Goal: Communication & Community: Ask a question

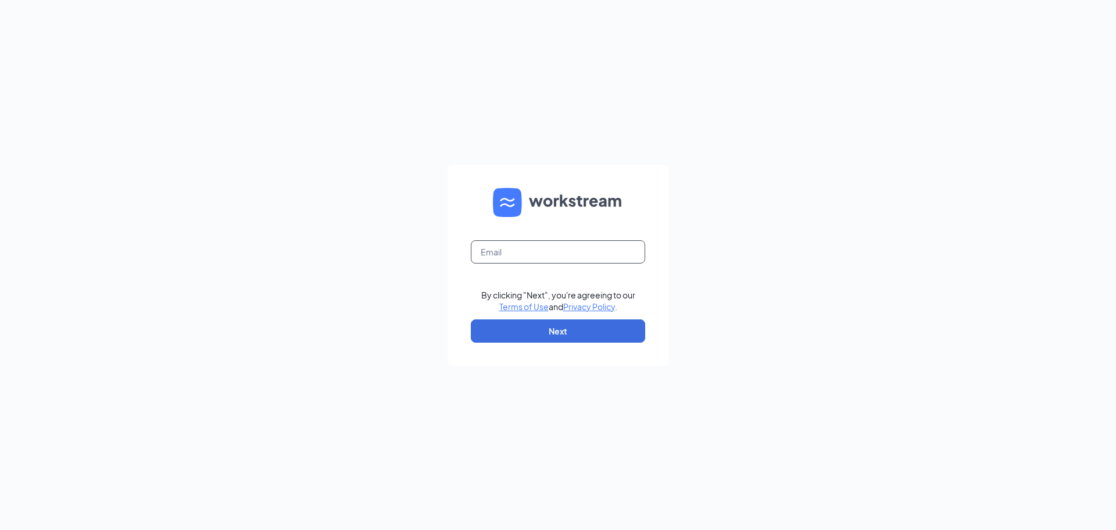
click at [596, 248] on input "text" at bounding box center [558, 251] width 174 height 23
type input "hav01@gmail.com"
click at [551, 337] on button "Next" at bounding box center [558, 330] width 174 height 23
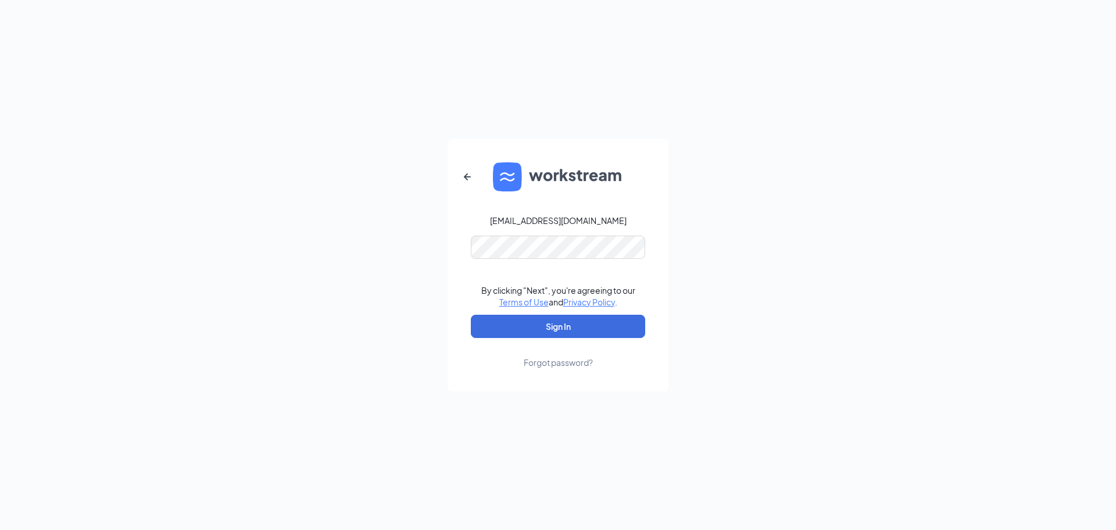
drag, startPoint x: 707, startPoint y: 217, endPoint x: 979, endPoint y: -51, distance: 382.3
click at [979, 0] on html "hav01@gmail.com By clicking "Next", you're agreeing to our Terms of Use and Pri…" at bounding box center [558, 265] width 1116 height 530
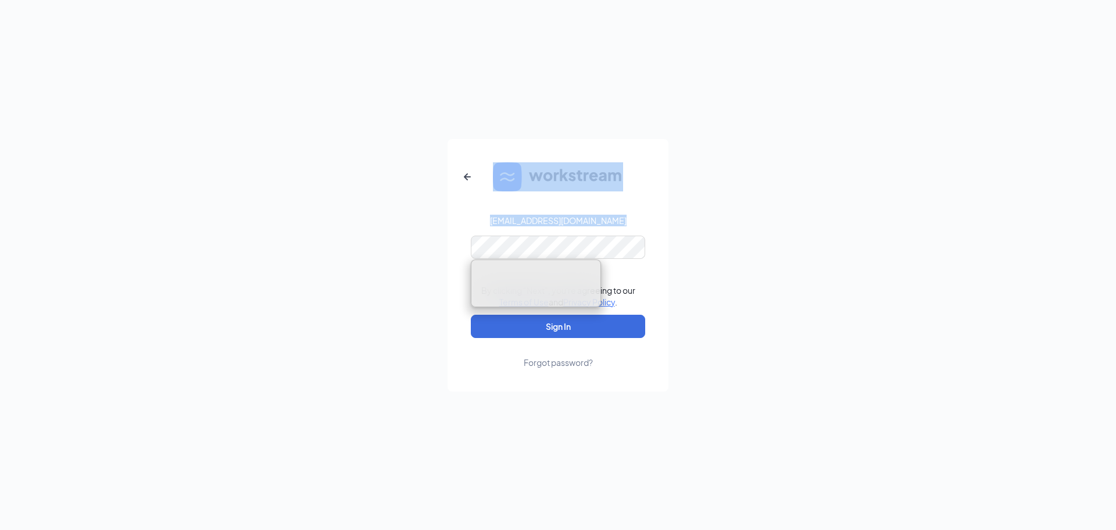
click at [710, 244] on div "hav01@gmail.com By clicking "Next", you're agreeing to our Terms of Use and Pri…" at bounding box center [558, 265] width 1116 height 530
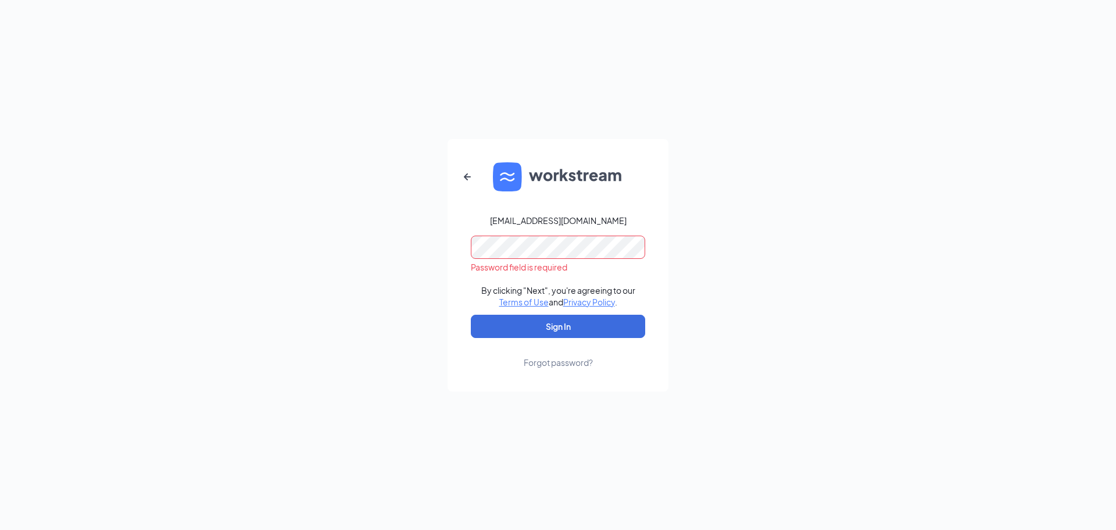
click at [471, 314] on button "Sign In" at bounding box center [558, 325] width 174 height 23
click at [471, 172] on icon "ArrowLeftNew" at bounding box center [467, 177] width 14 height 14
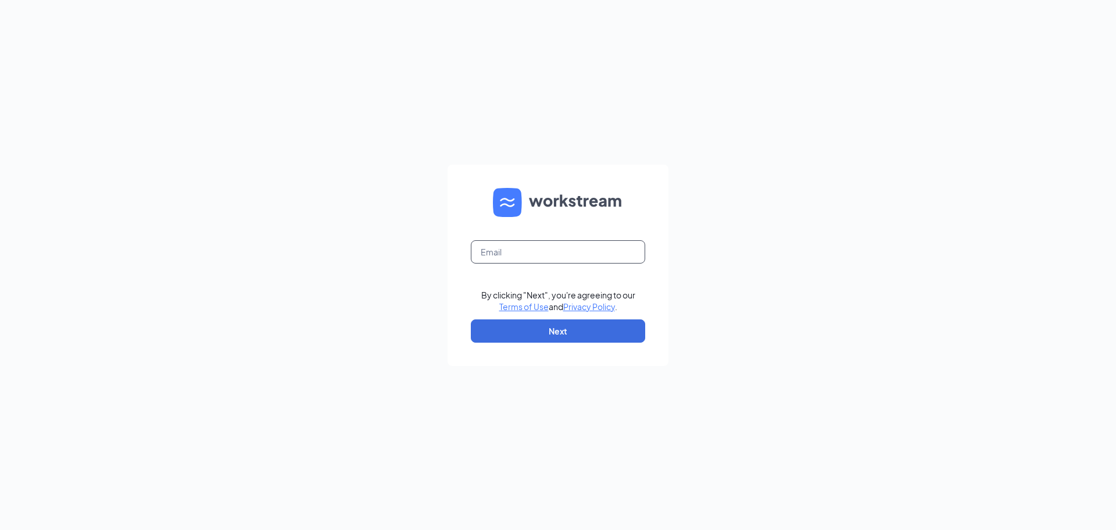
click at [518, 255] on input "text" at bounding box center [558, 251] width 174 height 23
click at [561, 330] on button "Next" at bounding box center [558, 330] width 174 height 23
click at [535, 335] on button "Next" at bounding box center [558, 330] width 174 height 23
click at [603, 243] on input "hav012004 @gmail.com" at bounding box center [558, 251] width 174 height 23
click at [571, 335] on button "Next" at bounding box center [558, 330] width 174 height 23
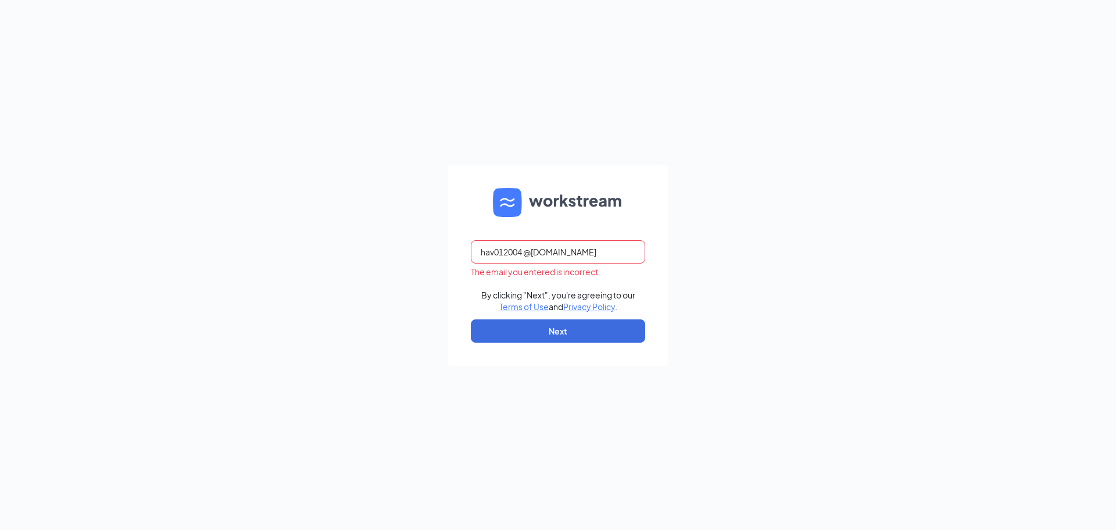
click at [598, 253] on input "hav012004 @gmail.com" at bounding box center [558, 251] width 174 height 23
click at [527, 252] on input "hav012004 @gmail.com" at bounding box center [558, 251] width 174 height 23
type input "hav012004@gmail.com"
click at [546, 335] on button "Next" at bounding box center [558, 330] width 174 height 23
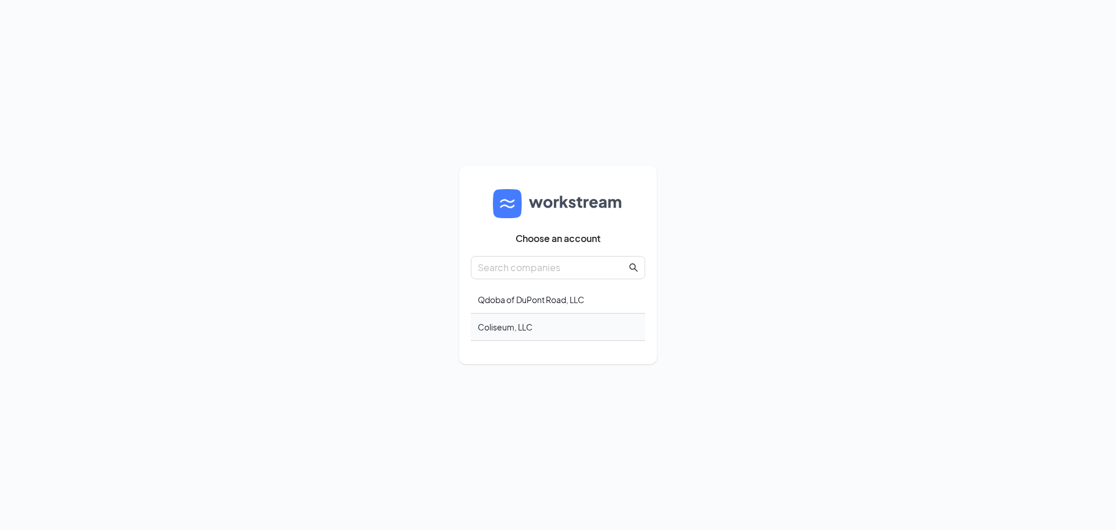
click at [527, 334] on div "Coliseum, LLC" at bounding box center [558, 326] width 174 height 27
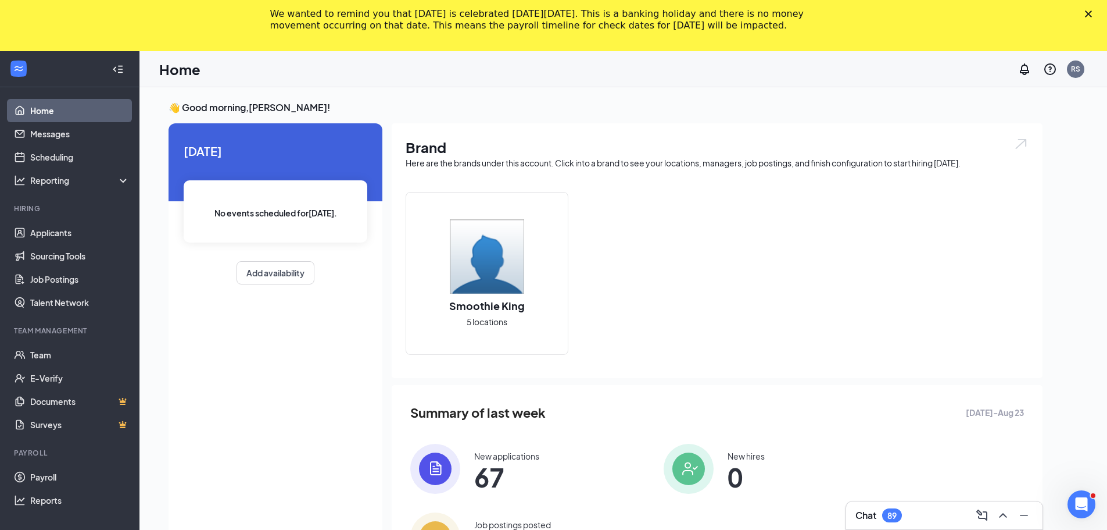
click at [889, 507] on div "Chat 89" at bounding box center [945, 515] width 178 height 19
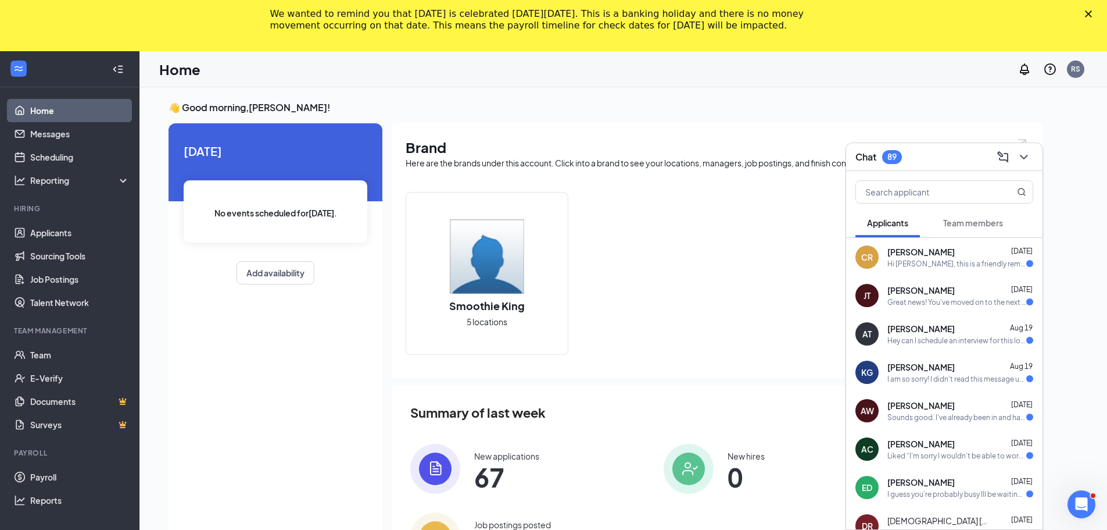
click at [982, 413] on div "Sounds good. I've already been in and had my interview! I look forward to heari…" at bounding box center [957, 417] width 139 height 10
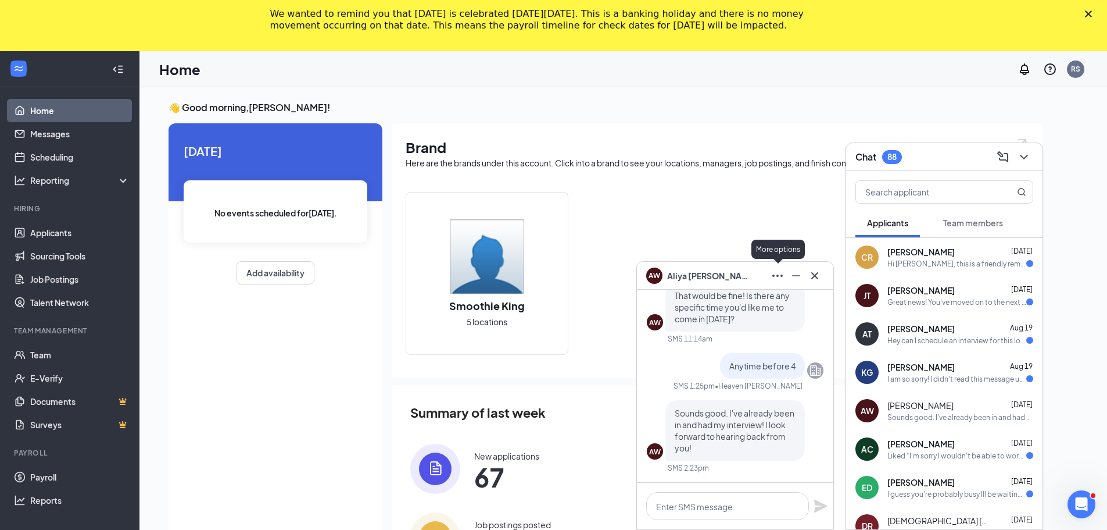
click at [778, 276] on icon "Ellipses" at bounding box center [777, 275] width 10 height 2
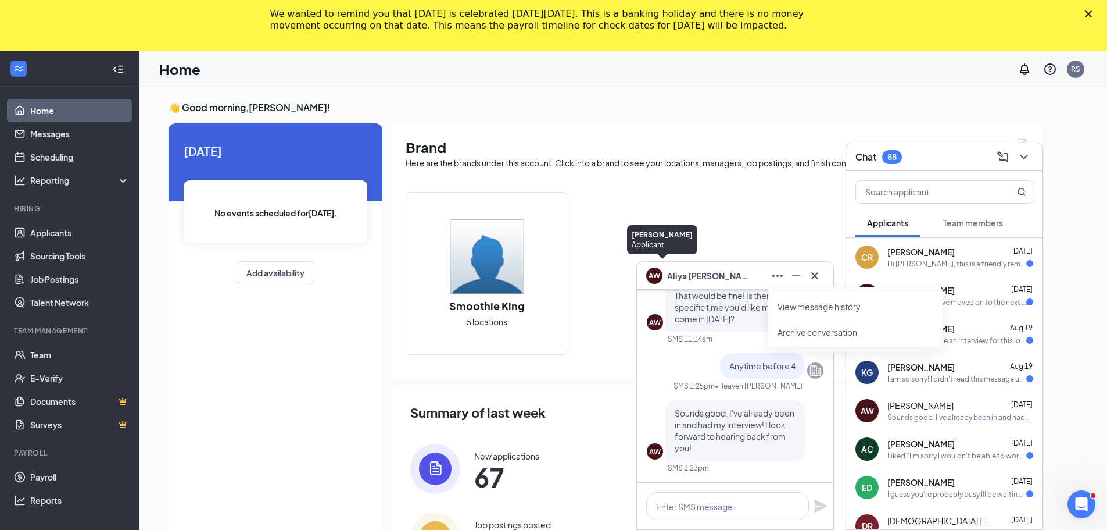
click at [655, 276] on div "AW" at bounding box center [655, 274] width 12 height 10
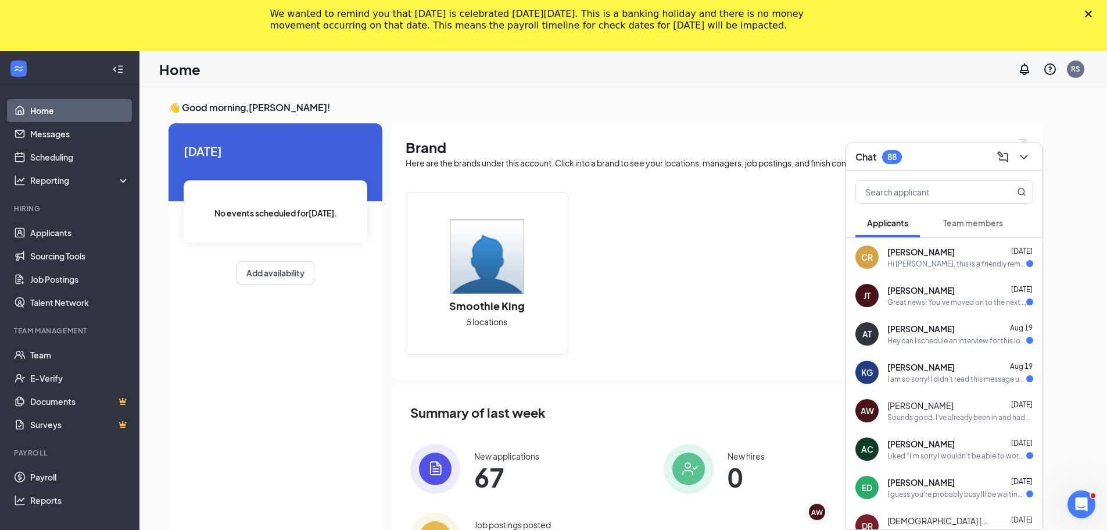
click at [1097, 8] on div "We wanted to remind you that [DATE] is celebrated [DATE][DATE]. This is a banki…" at bounding box center [553, 20] width 1107 height 30
click at [1092, 14] on icon "Close" at bounding box center [1088, 13] width 7 height 7
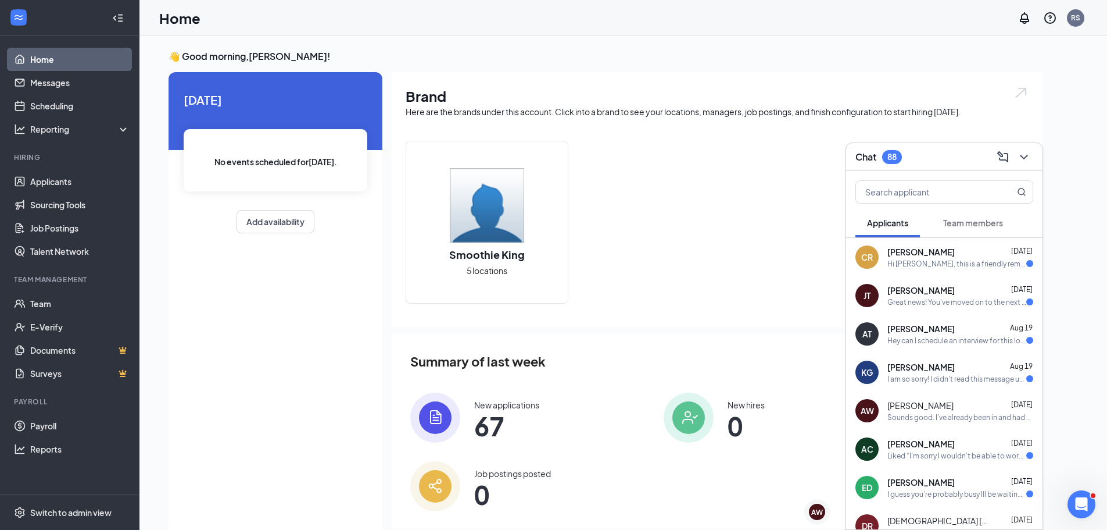
click at [740, 149] on div "Smoothie King 5 locations" at bounding box center [717, 227] width 623 height 172
click at [937, 341] on div "Hey can I schedule an interview for this location?" at bounding box center [957, 340] width 139 height 10
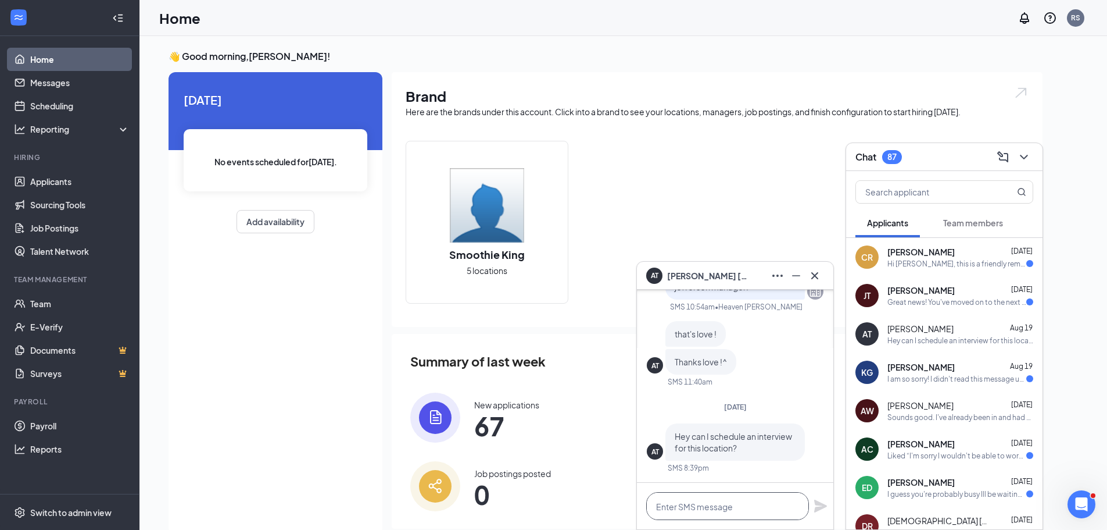
click at [725, 512] on textarea at bounding box center [727, 506] width 163 height 28
type textarea "I have time [DATE]?"
click at [815, 505] on icon "Plane" at bounding box center [821, 506] width 14 height 14
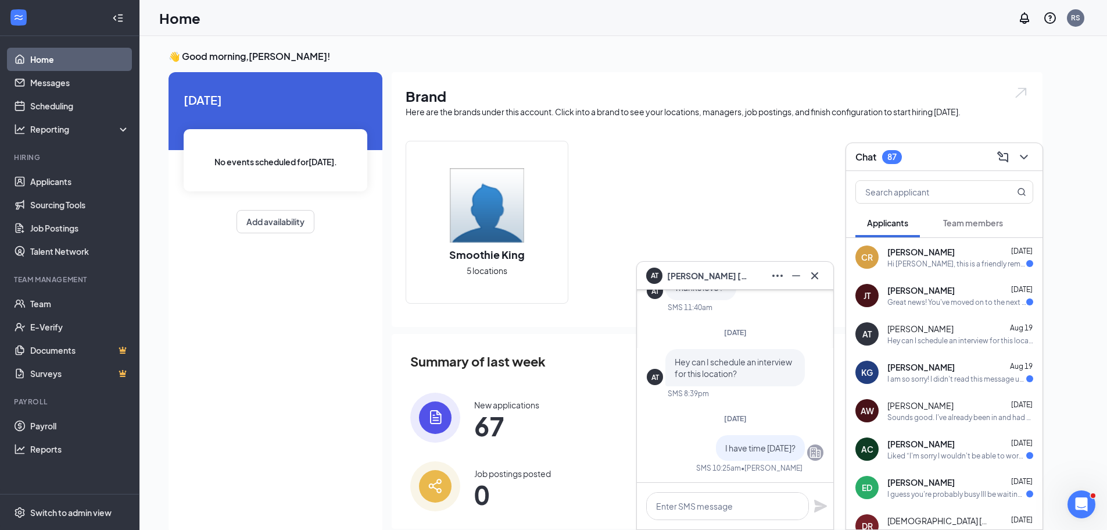
click at [938, 298] on div "Great news! You've moved on to the next stage of the application. We have a few…" at bounding box center [957, 302] width 139 height 10
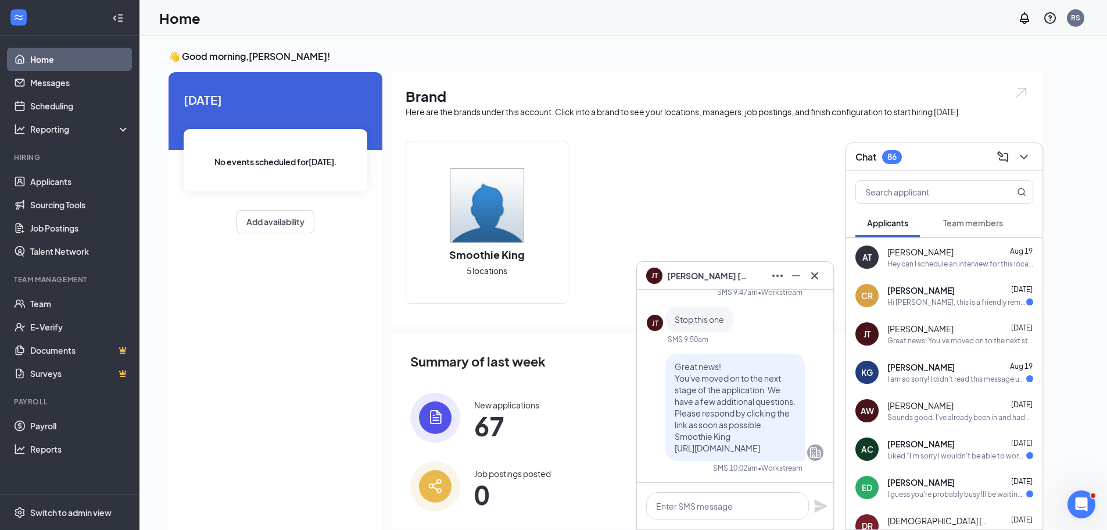
click at [957, 300] on div "Hi [PERSON_NAME], this is a friendly reminder. To move forward with your applic…" at bounding box center [957, 302] width 139 height 10
